Goal: Check status: Check status

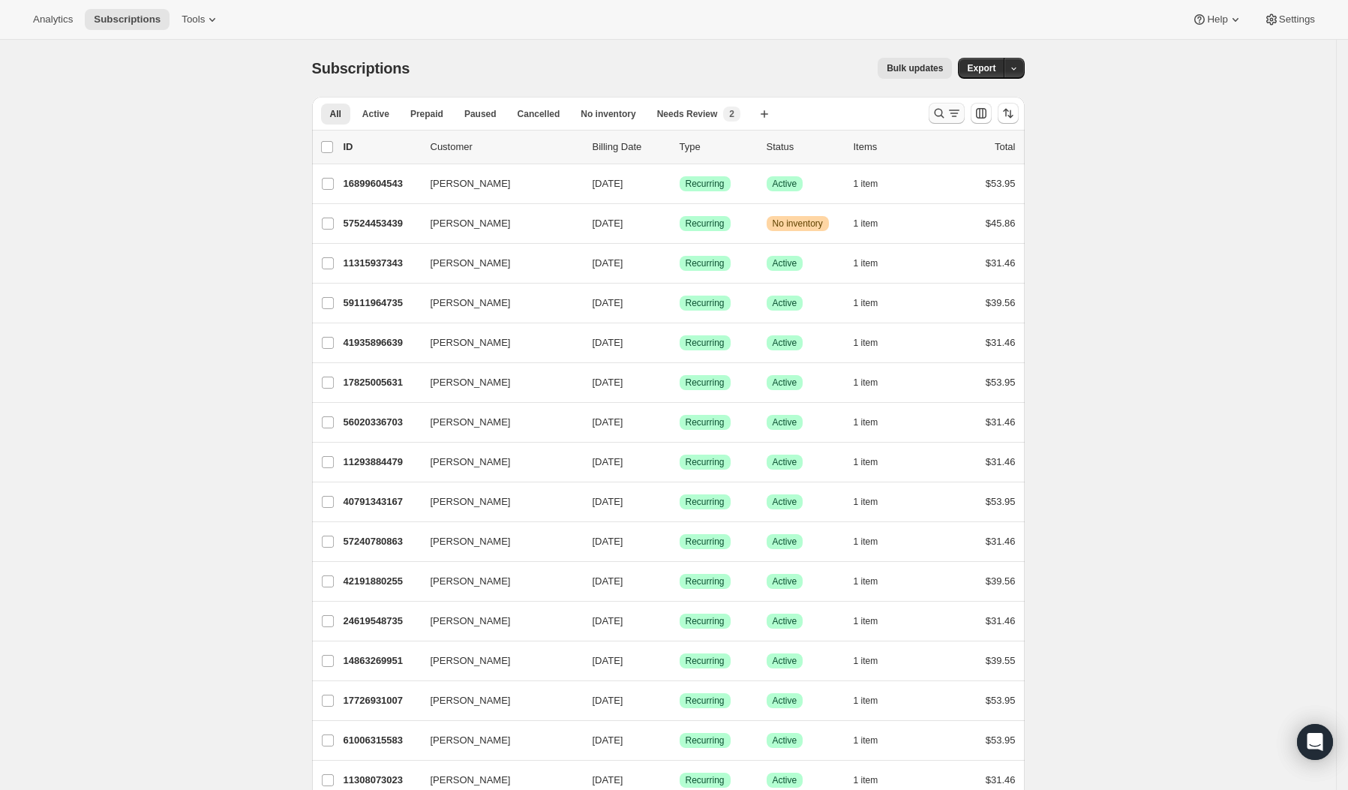
click at [946, 114] on icon "Search and filter results" at bounding box center [938, 113] width 15 height 15
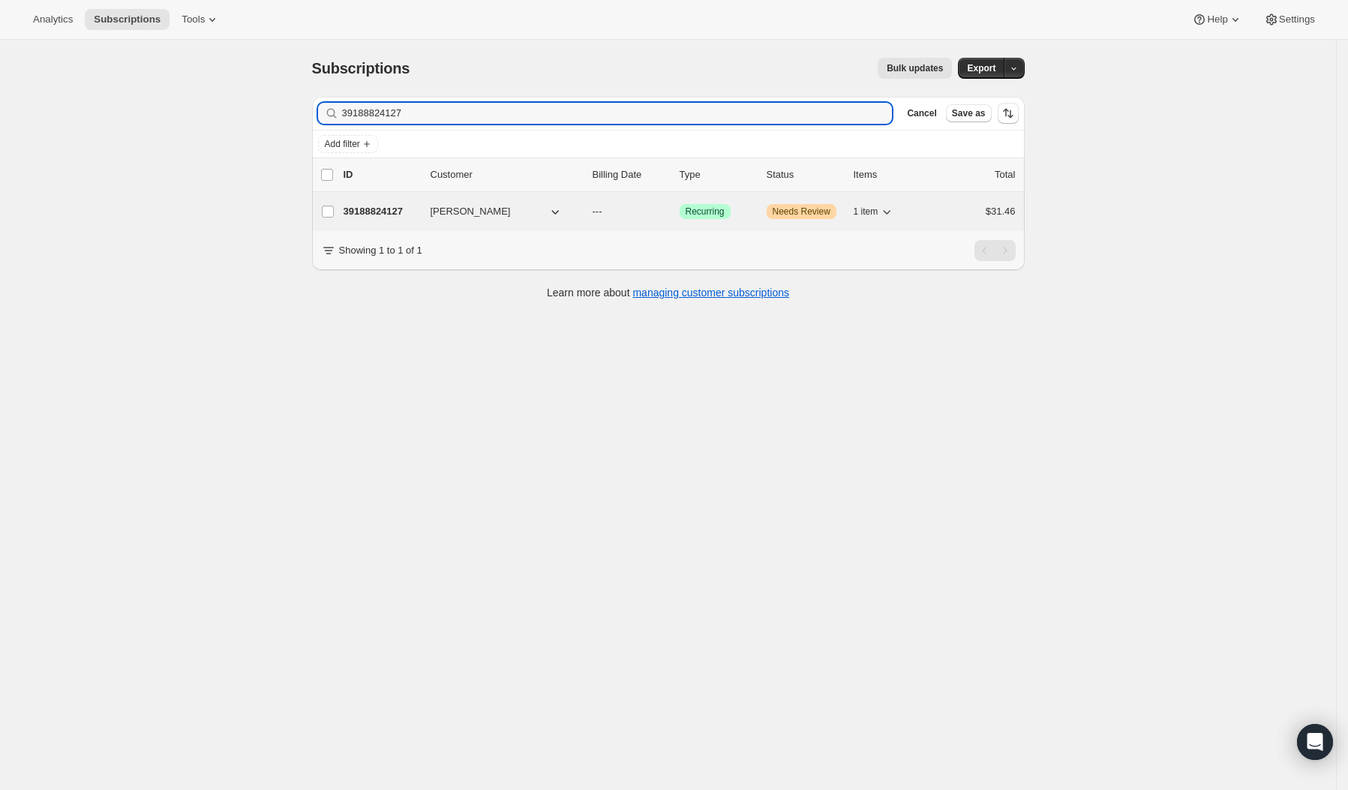
type input "39188824127"
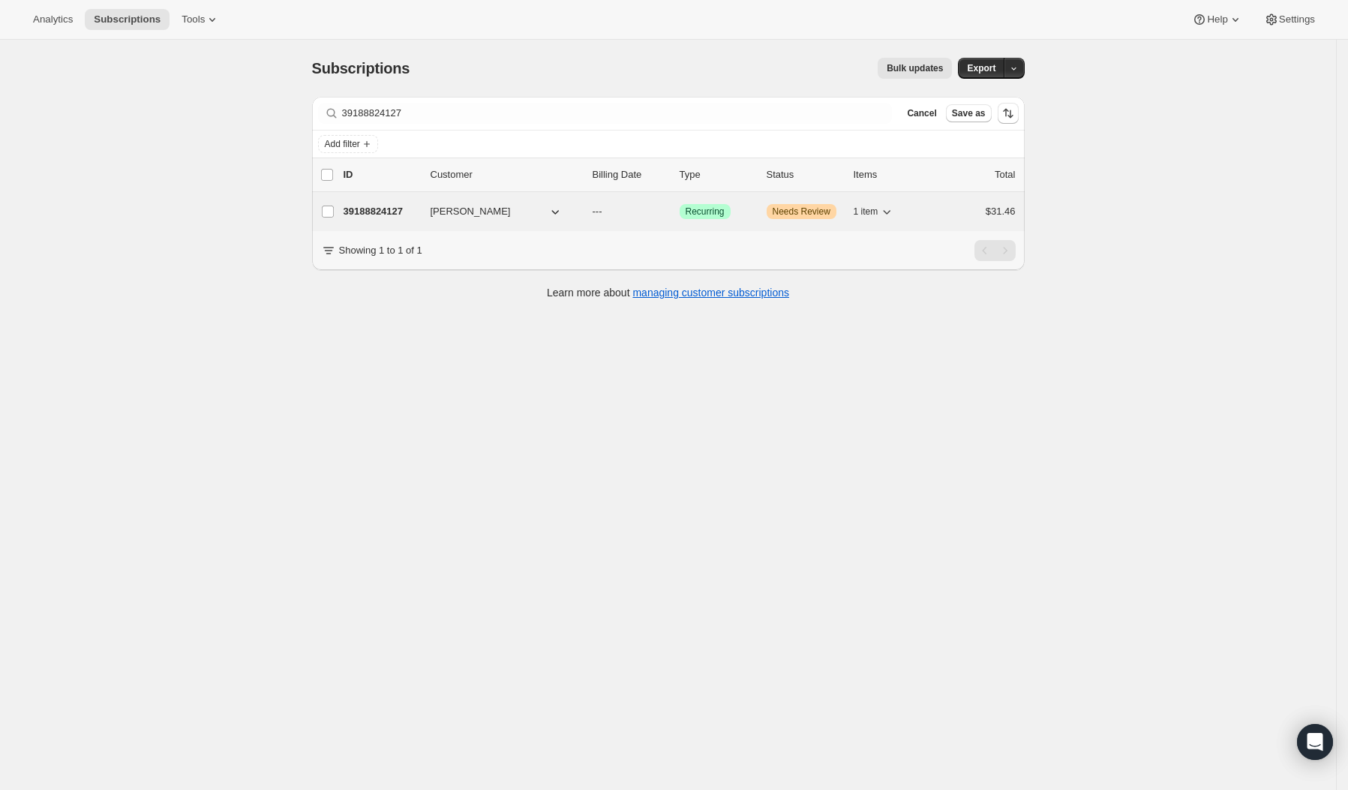
click at [394, 206] on p "39188824127" at bounding box center [380, 211] width 75 height 15
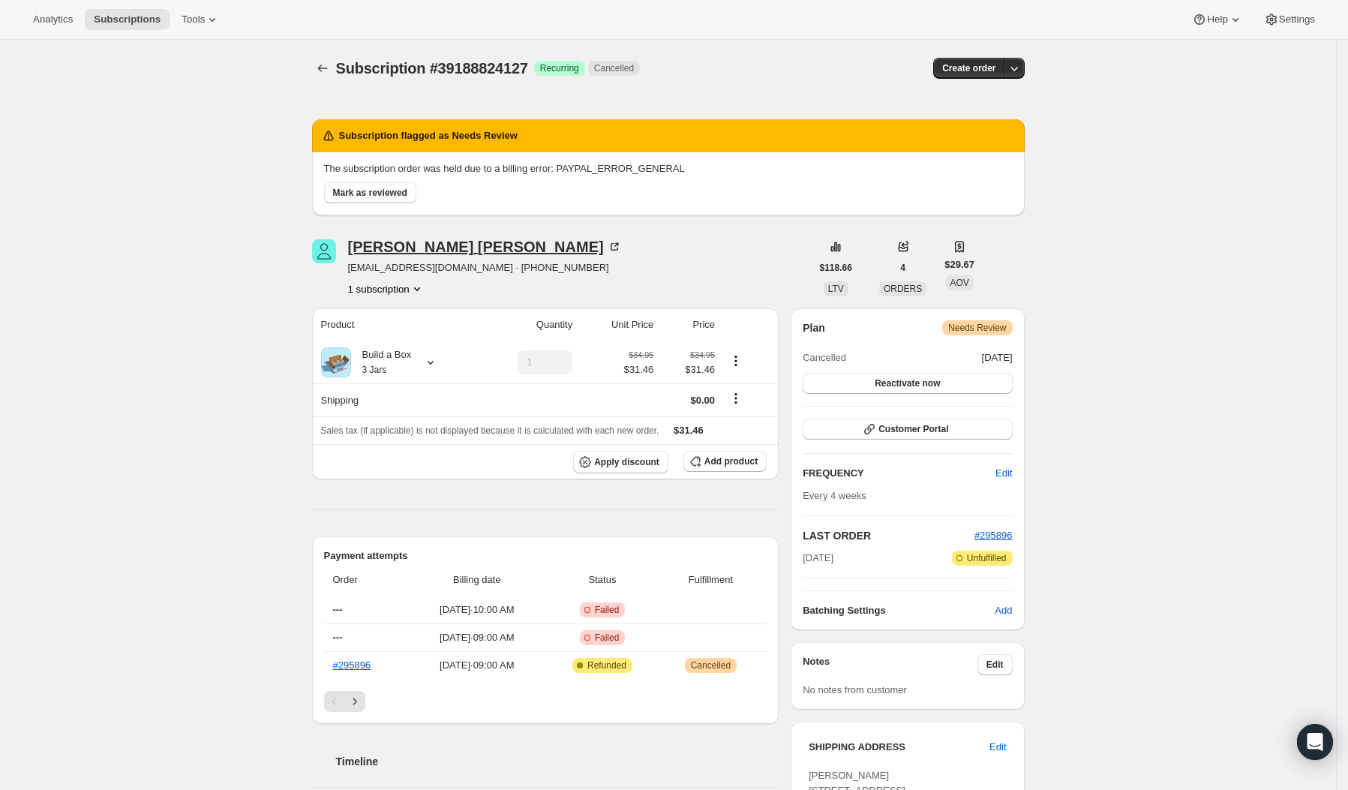
click at [453, 246] on div "[PERSON_NAME]" at bounding box center [485, 246] width 274 height 15
